Goal: Check status: Check status

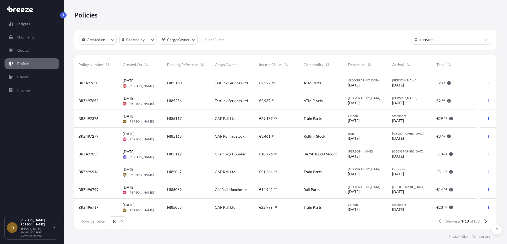
scroll to position [154, 418]
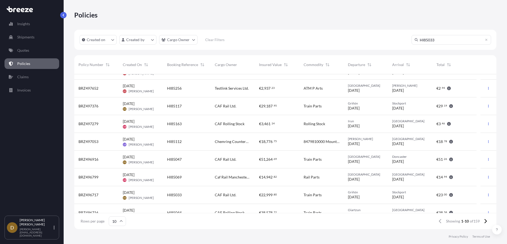
drag, startPoint x: 426, startPoint y: 39, endPoint x: 459, endPoint y: 36, distance: 33.6
click at [459, 37] on input "HI85033" at bounding box center [451, 40] width 80 height 10
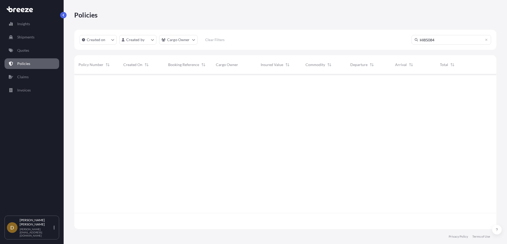
type input "HI85084"
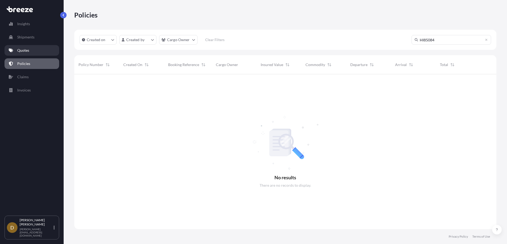
click at [23, 48] on p "Quotes" at bounding box center [23, 50] width 12 height 5
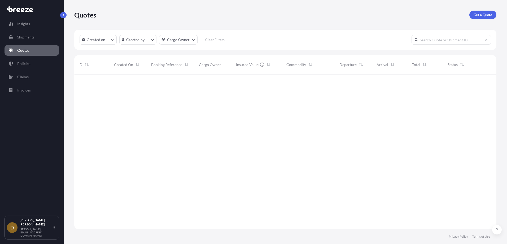
scroll to position [154, 418]
click at [22, 37] on p "Shipments" at bounding box center [25, 36] width 17 height 5
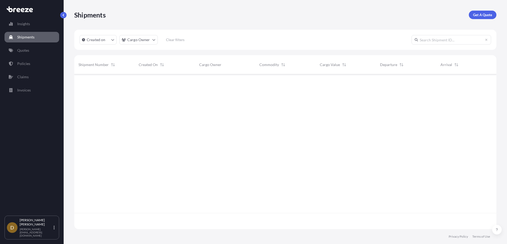
scroll to position [170, 418]
click at [442, 41] on input "text" at bounding box center [451, 40] width 80 height 10
type input "HI85084"
